Goal: Task Accomplishment & Management: Use online tool/utility

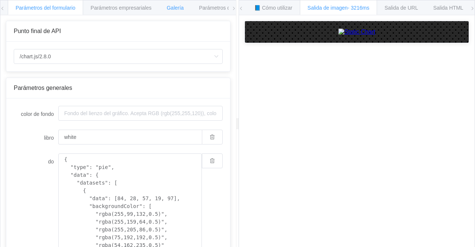
click at [184, 6] on div "Galería" at bounding box center [175, 7] width 33 height 15
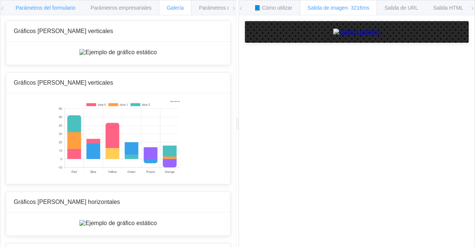
click at [48, 7] on font "Parámetros del formulario" at bounding box center [46, 8] width 60 height 6
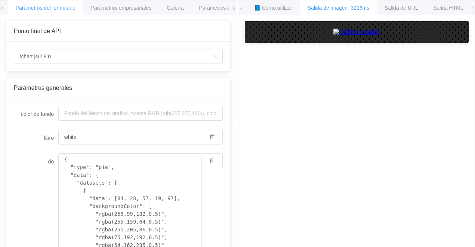
click at [5, 7] on div "Parámetros del formulario Parámetros empresariales Galería Parámetros de URL En…" at bounding box center [117, 7] width 235 height 15
click at [1, 7] on icon at bounding box center [2, 8] width 4 height 4
click at [148, 9] on font "Parámetros empresariales" at bounding box center [120, 8] width 61 height 6
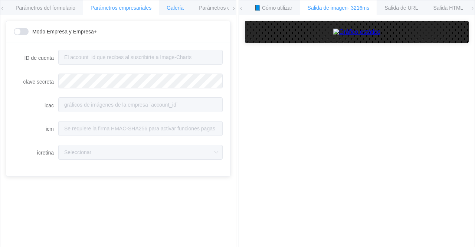
click at [172, 5] on font "Galería" at bounding box center [174, 8] width 17 height 6
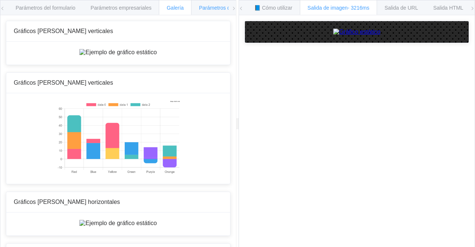
click at [205, 3] on div "Parámetros de URL" at bounding box center [222, 7] width 62 height 15
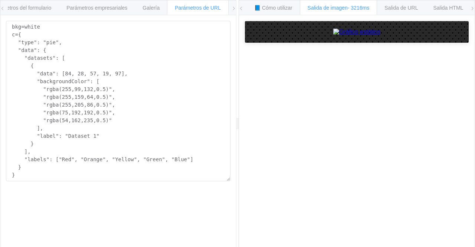
click at [232, 9] on icon at bounding box center [233, 8] width 4 height 4
click at [217, 6] on font "Entornos" at bounding box center [210, 8] width 21 height 6
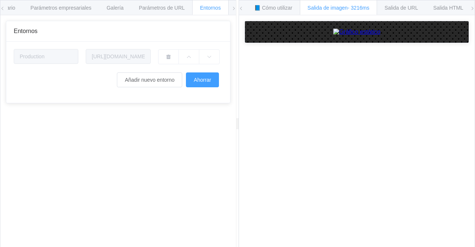
click at [227, 7] on div "Entornos" at bounding box center [210, 7] width 36 height 15
click at [166, 78] on font "Añadir nuevo entorno" at bounding box center [150, 80] width 50 height 6
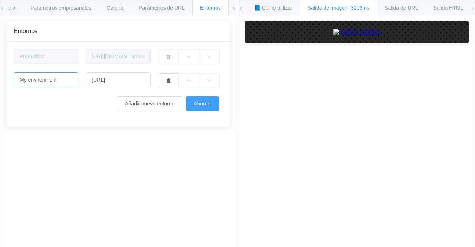
click at [70, 81] on input "My environment" at bounding box center [46, 79] width 65 height 15
click at [118, 75] on input "[URL]" at bounding box center [118, 79] width 65 height 15
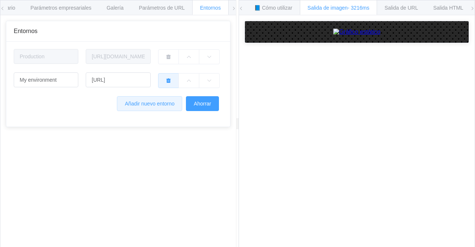
click at [169, 79] on icon "button" at bounding box center [168, 80] width 5 height 5
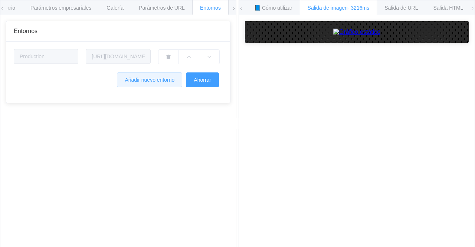
click at [132, 77] on font "Añadir nuevo entorno" at bounding box center [150, 80] width 50 height 6
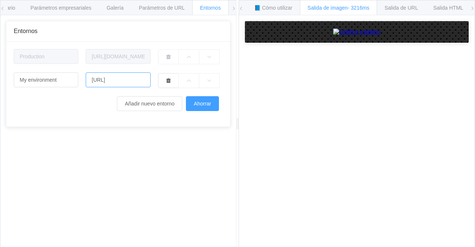
click at [127, 78] on input "[URL]" at bounding box center [118, 79] width 65 height 15
drag, startPoint x: 132, startPoint y: 78, endPoint x: 77, endPoint y: 80, distance: 54.9
click at [77, 80] on div "My environment http://domain.tld" at bounding box center [118, 79] width 216 height 15
click at [116, 77] on input "text" at bounding box center [118, 79] width 65 height 15
paste input "[URL][DOMAIN_NAME][DOMAIN_NAME]"
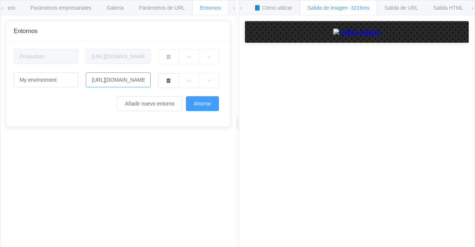
scroll to position [0, 646]
type input "[URL][DOMAIN_NAME][DOMAIN_NAME]"
click at [198, 100] on button "Ahorrar" at bounding box center [202, 103] width 33 height 15
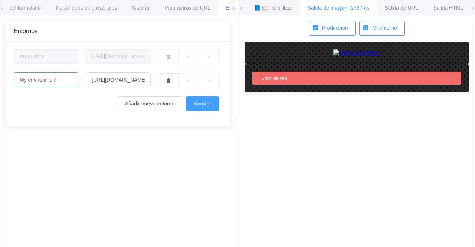
click at [51, 80] on input "My environment" at bounding box center [46, 79] width 65 height 15
drag, startPoint x: 61, startPoint y: 78, endPoint x: 0, endPoint y: 78, distance: 61.2
click at [0, 78] on div "Parámetros del formulario Parámetros empresariales Galería Parámetros de URL En…" at bounding box center [118, 123] width 236 height 247
drag, startPoint x: 147, startPoint y: 79, endPoint x: 51, endPoint y: 79, distance: 96.0
click at [51, 79] on div "[URL][DOMAIN_NAME][DOMAIN_NAME]" at bounding box center [118, 79] width 216 height 15
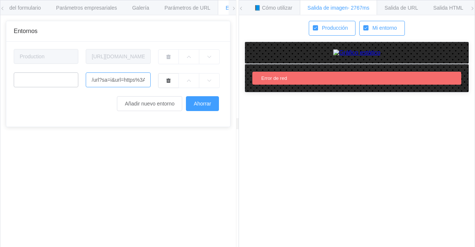
drag, startPoint x: 130, startPoint y: 79, endPoint x: 46, endPoint y: 78, distance: 83.4
click at [46, 78] on div "/url?sa=i&url=https%3A%2F%[DOMAIN_NAME]%2Fproduct%2Ffrascos-pead-agroquimicos-1…" at bounding box center [118, 79] width 216 height 15
drag, startPoint x: 139, startPoint y: 80, endPoint x: 79, endPoint y: 82, distance: 60.1
click at [47, 80] on div "ps%3A%2F%[DOMAIN_NAME]%2Fproduct%2Ffrascos-pead-agroquimicos-1-l-fbp11%2F&psig=…" at bounding box center [118, 79] width 216 height 15
drag, startPoint x: 135, startPoint y: 80, endPoint x: 76, endPoint y: 80, distance: 58.2
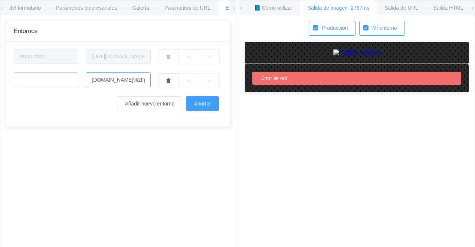
click at [76, 80] on div "[DOMAIN_NAME]%2Fproduct%2Ffrascos-pead-agroquimicos-1-l-fbp11%2F&psig=AOvVaw2vo…" at bounding box center [118, 79] width 216 height 15
drag, startPoint x: 145, startPoint y: 80, endPoint x: 32, endPoint y: 80, distance: 113.1
click at [32, 80] on div "oduct%2Ffrascos-pead-agroquimicos-1-l-fbp11%2F&psig=AOvVaw2voJOfUueGerhOnlNVkHk…" at bounding box center [118, 79] width 216 height 15
drag, startPoint x: 132, startPoint y: 83, endPoint x: 89, endPoint y: 83, distance: 42.6
click at [89, 83] on input "-agroquimicos-1-l-fbp11%2F&psig=AOvVaw2voJOfUueGerhOnlNVkHko&ust=17554417758210…" at bounding box center [118, 79] width 65 height 15
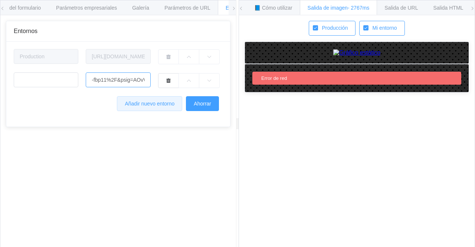
type input "-fbp11%2F&psig=AOvVaw2voJOfUueGerhOnlNVkHko&ust=1755441775821000&source=images&…"
click at [169, 100] on button "Añadir nuevo entorno" at bounding box center [149, 103] width 65 height 15
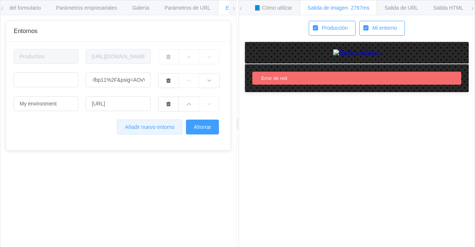
click at [165, 124] on button "Añadir nuevo entorno" at bounding box center [149, 126] width 65 height 15
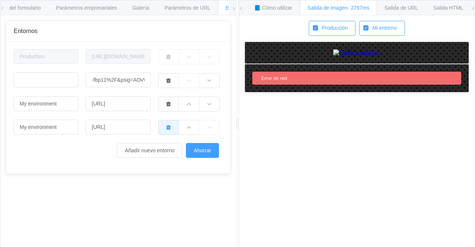
click at [165, 121] on button "button" at bounding box center [168, 127] width 21 height 15
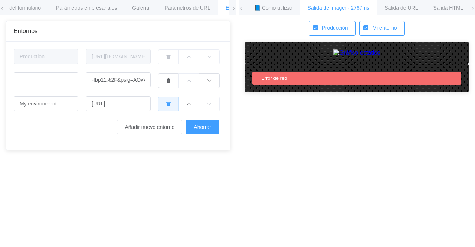
drag, startPoint x: 171, startPoint y: 105, endPoint x: 168, endPoint y: 92, distance: 13.2
click at [170, 105] on icon "button" at bounding box center [168, 103] width 5 height 5
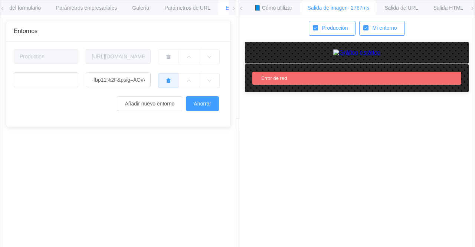
click at [168, 85] on button "button" at bounding box center [168, 80] width 21 height 15
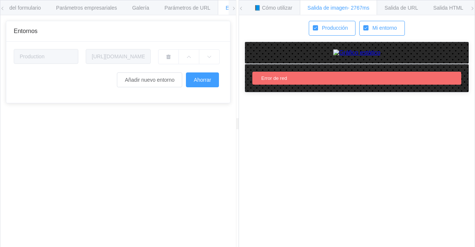
click at [232, 8] on div "Parámetros del formulario Parámetros empresariales Galería Parámetros de URL En…" at bounding box center [117, 7] width 235 height 15
click at [238, 10] on div at bounding box center [237, 123] width 3 height 247
click at [241, 9] on icon at bounding box center [241, 8] width 4 height 4
drag, startPoint x: 327, startPoint y: 196, endPoint x: 327, endPoint y: 187, distance: 8.9
click at [327, 85] on div "Error de red" at bounding box center [356, 78] width 209 height 13
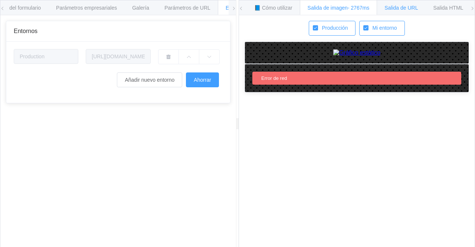
click at [210, 5] on font "Salida de URL" at bounding box center [187, 8] width 46 height 6
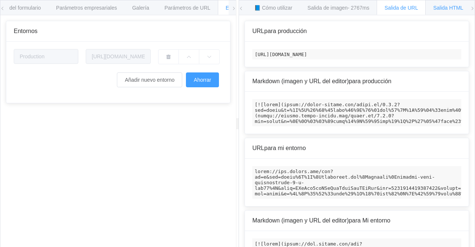
click at [437, 1] on div "Salida HTML" at bounding box center [448, 7] width 46 height 15
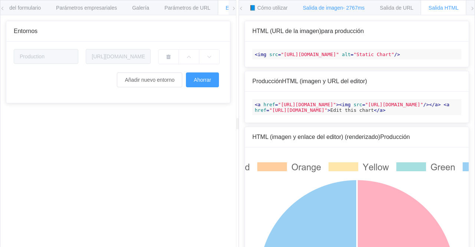
click at [331, 2] on div "Salida de imagen - 2767ms" at bounding box center [333, 7] width 77 height 15
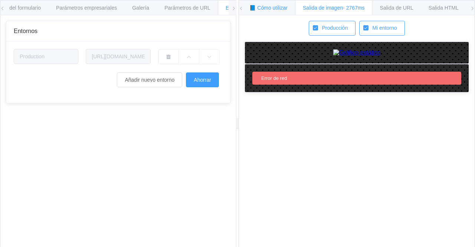
click at [280, 7] on font "📘 Cómo utilizar" at bounding box center [268, 8] width 38 height 6
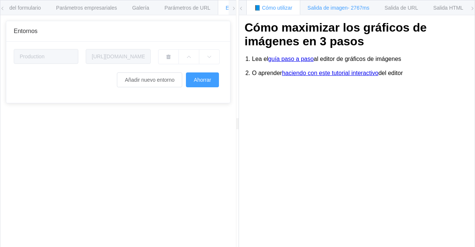
click at [320, 4] on div "Salida de imagen - 2767ms" at bounding box center [338, 7] width 77 height 15
